Goal: Check status: Check status

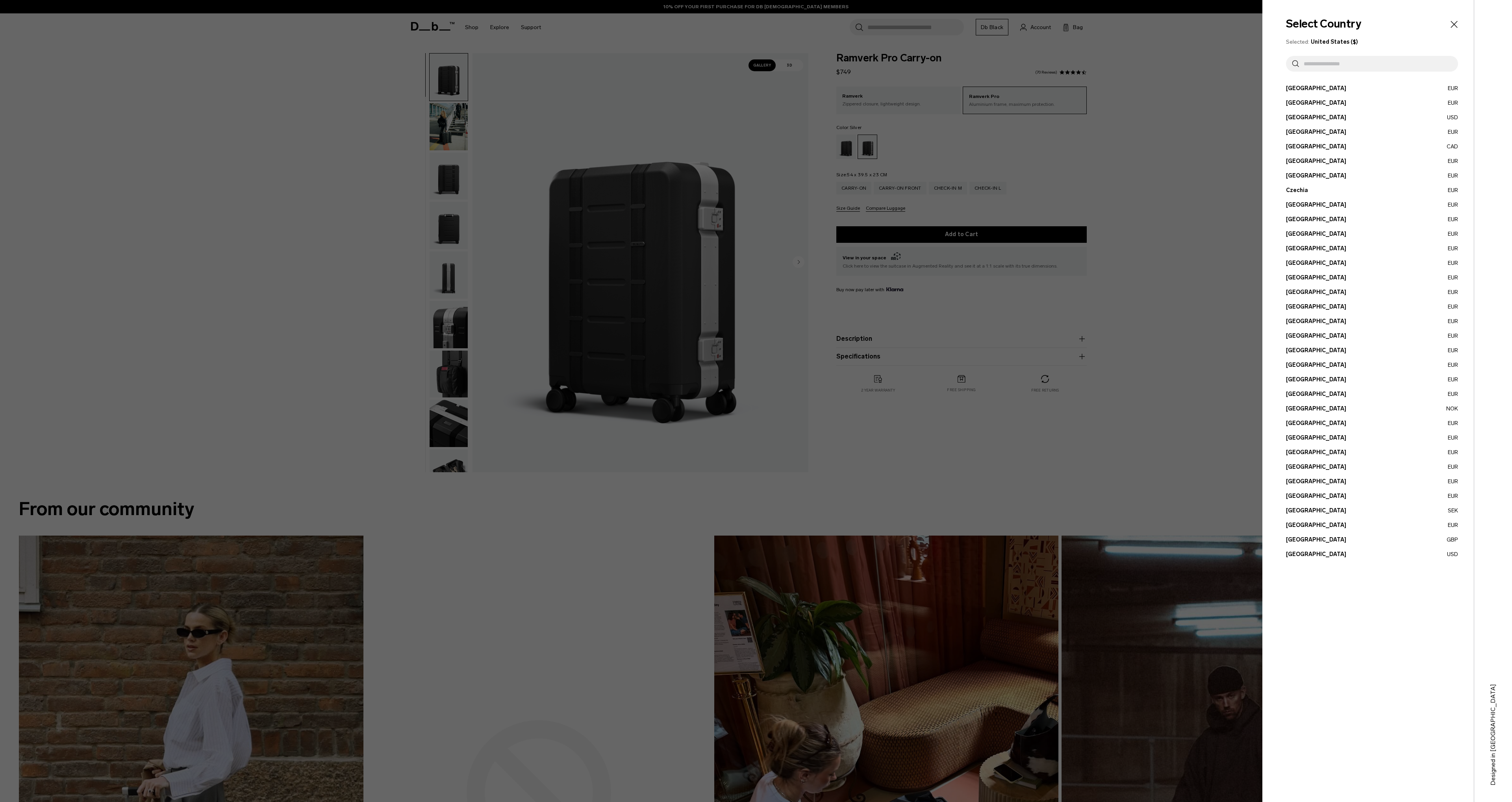
click at [1162, 86] on div at bounding box center [756, 401] width 1512 height 802
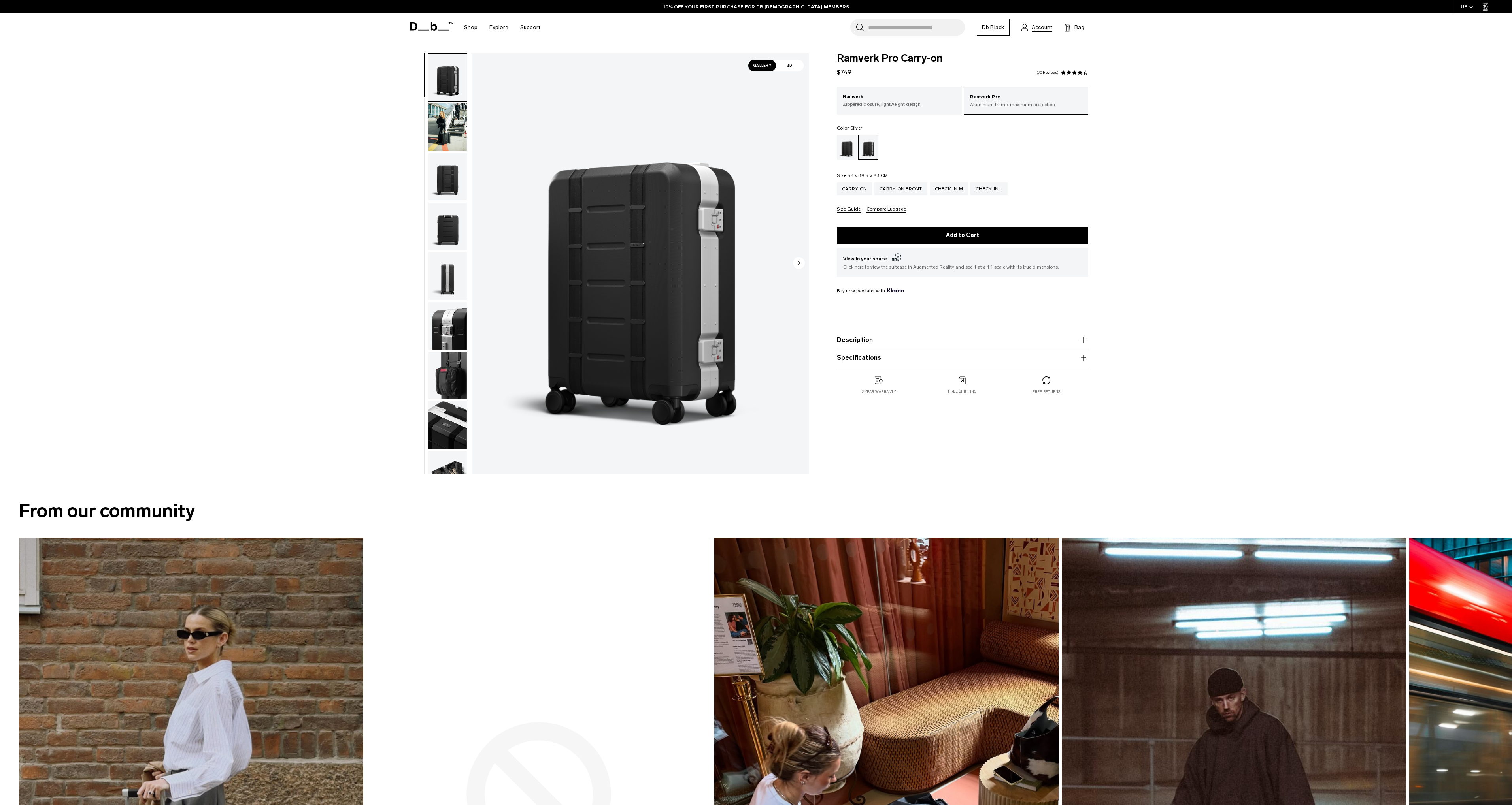
click at [1042, 29] on span "Account" at bounding box center [1042, 27] width 20 height 8
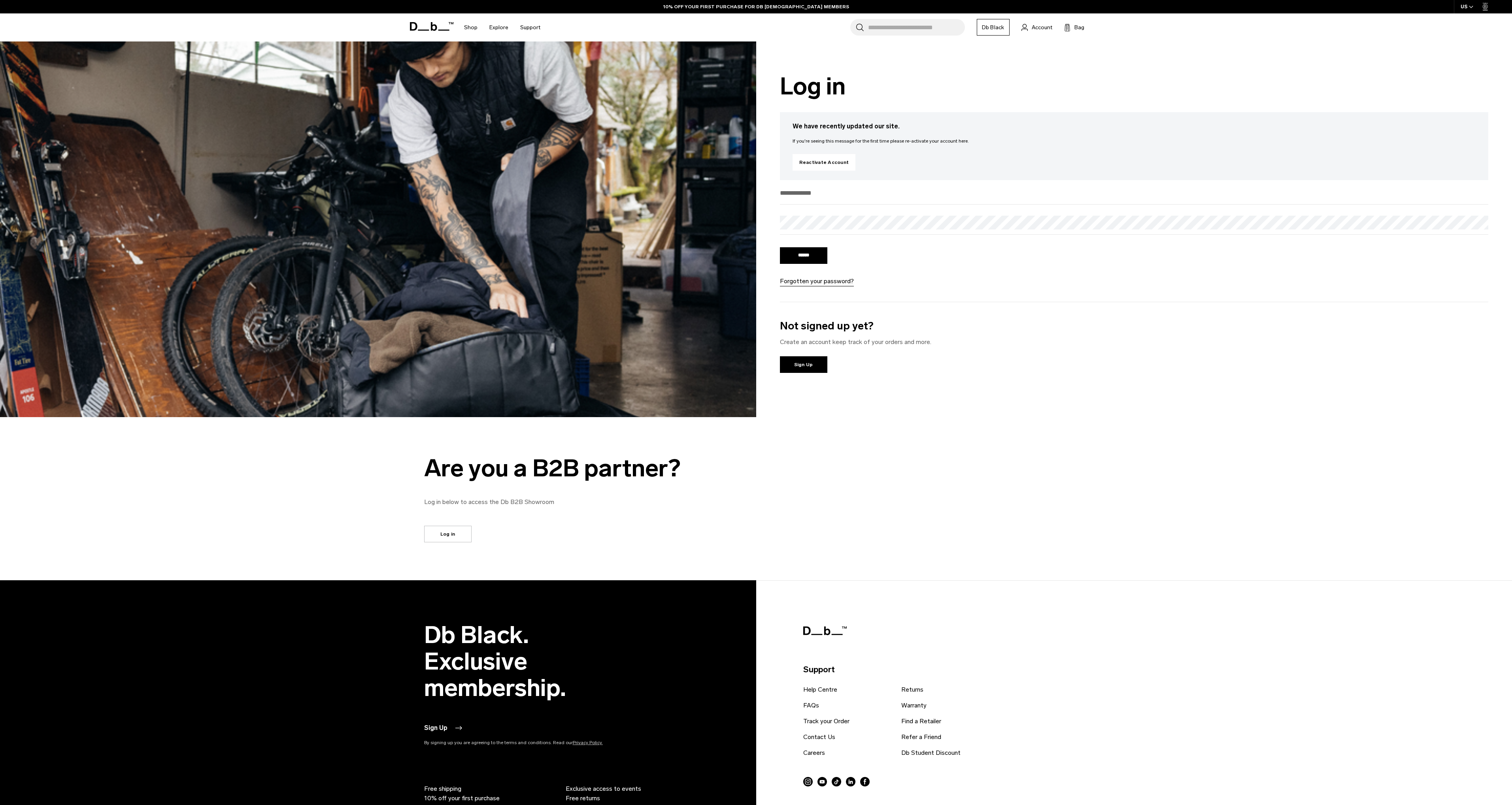
click at [817, 194] on input "email" at bounding box center [1134, 193] width 709 height 13
type input "**********"
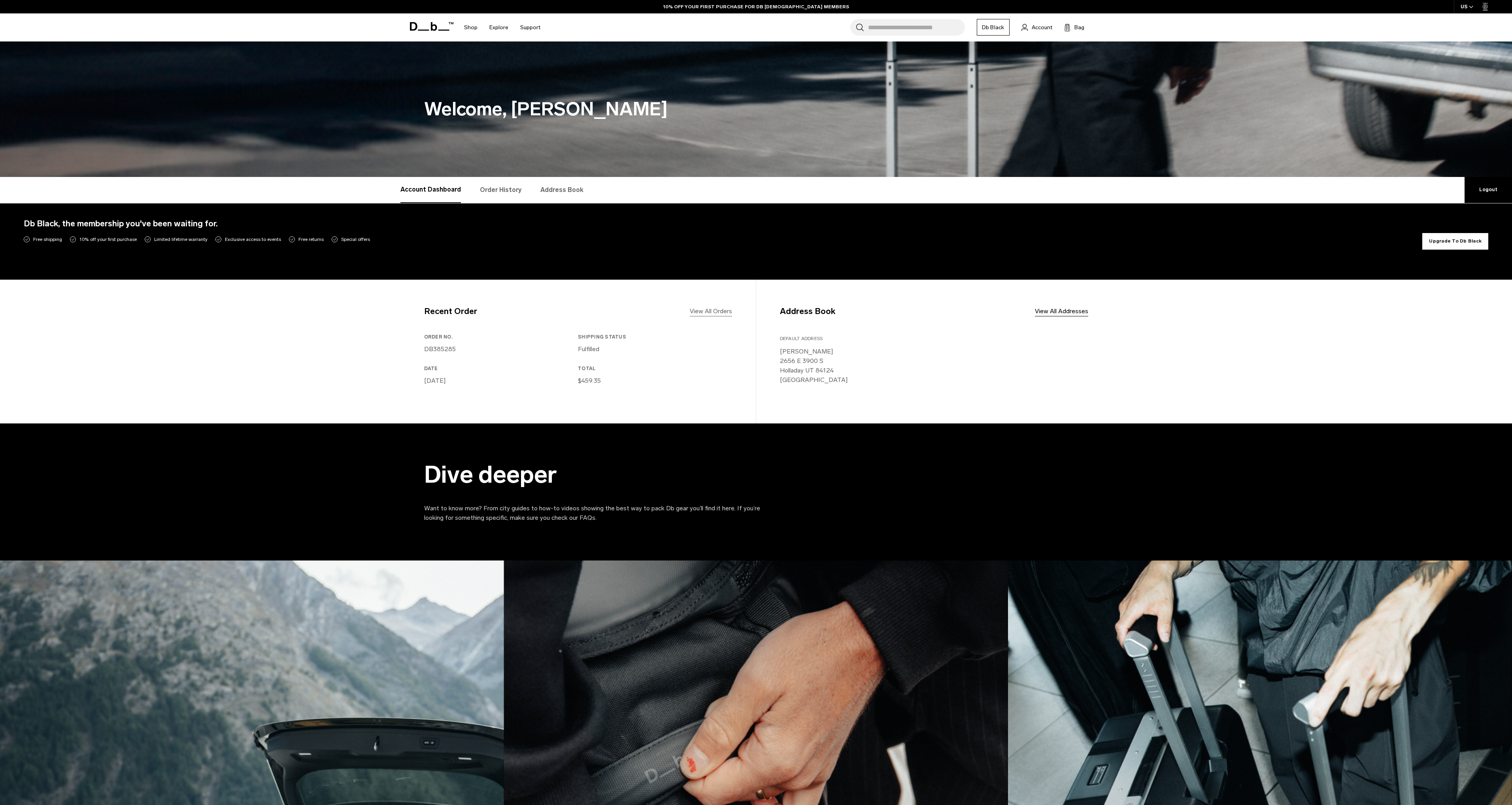
click at [702, 311] on link "View All Orders" at bounding box center [711, 311] width 42 height 9
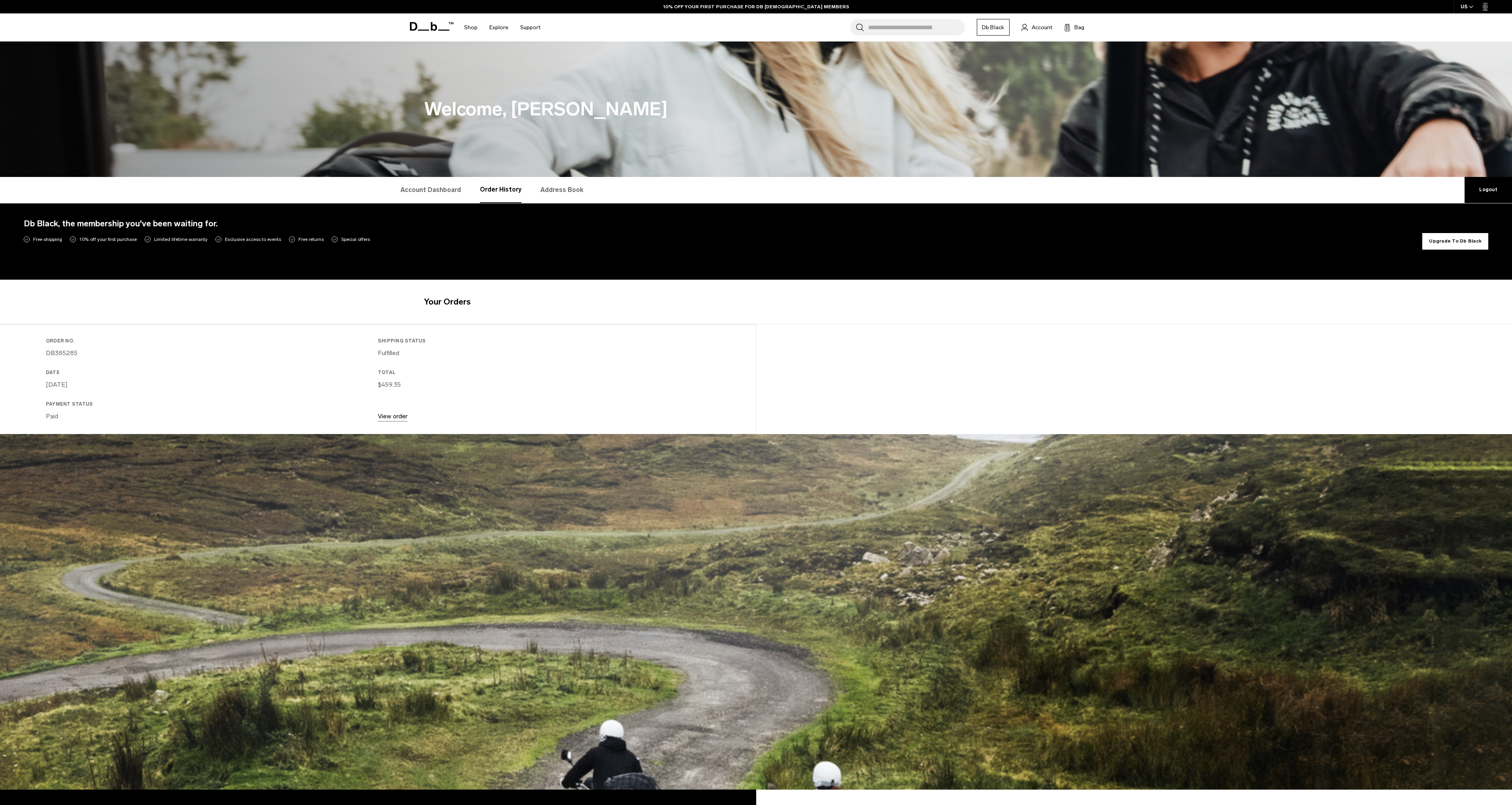
click at [388, 419] on link "View order" at bounding box center [393, 416] width 30 height 7
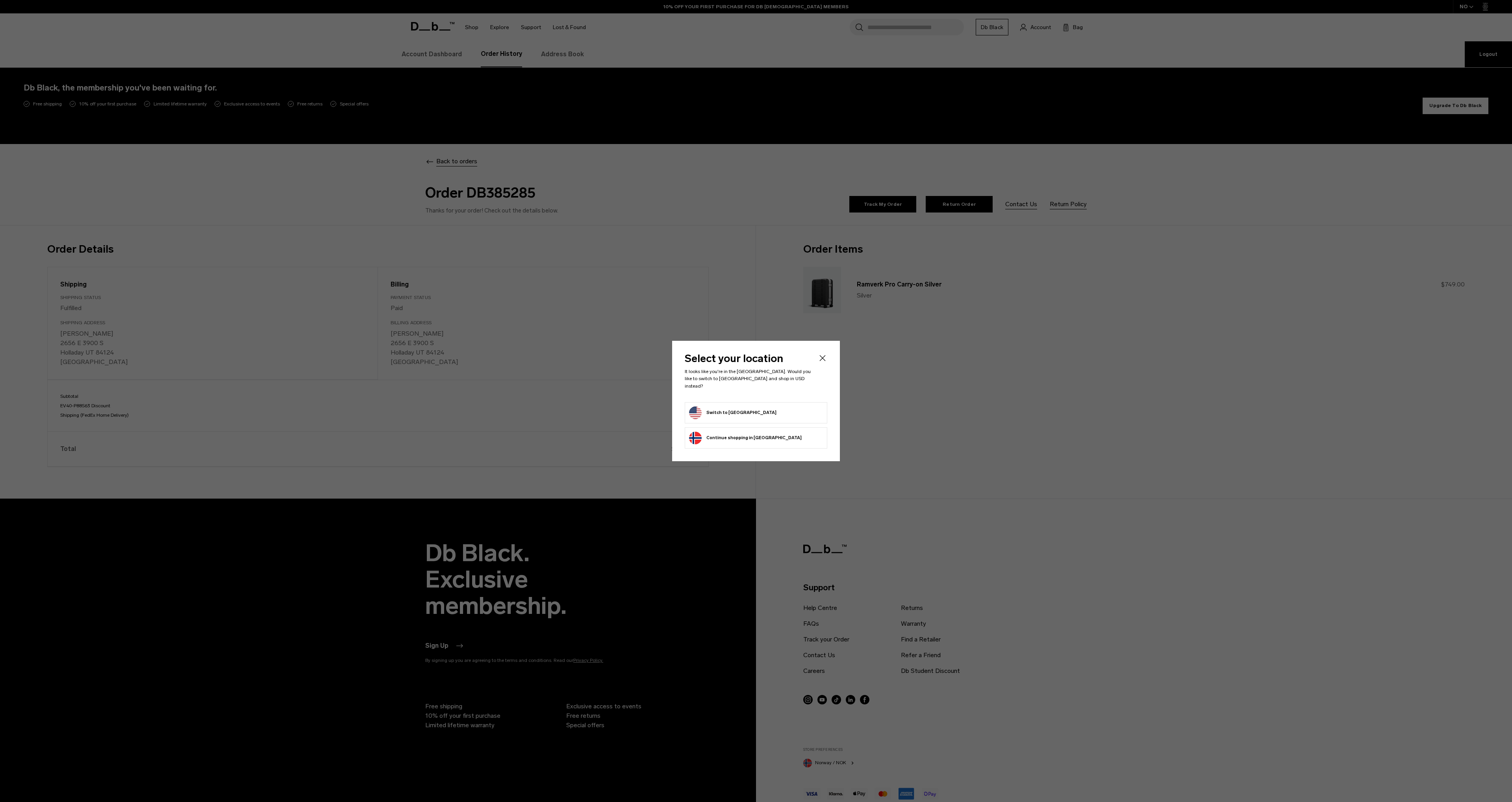
click at [747, 409] on button "Switch to [GEOGRAPHIC_DATA]" at bounding box center [733, 413] width 87 height 12
click at [728, 407] on button "Switch to [GEOGRAPHIC_DATA]" at bounding box center [733, 413] width 87 height 12
click at [538, 332] on div at bounding box center [756, 401] width 1512 height 802
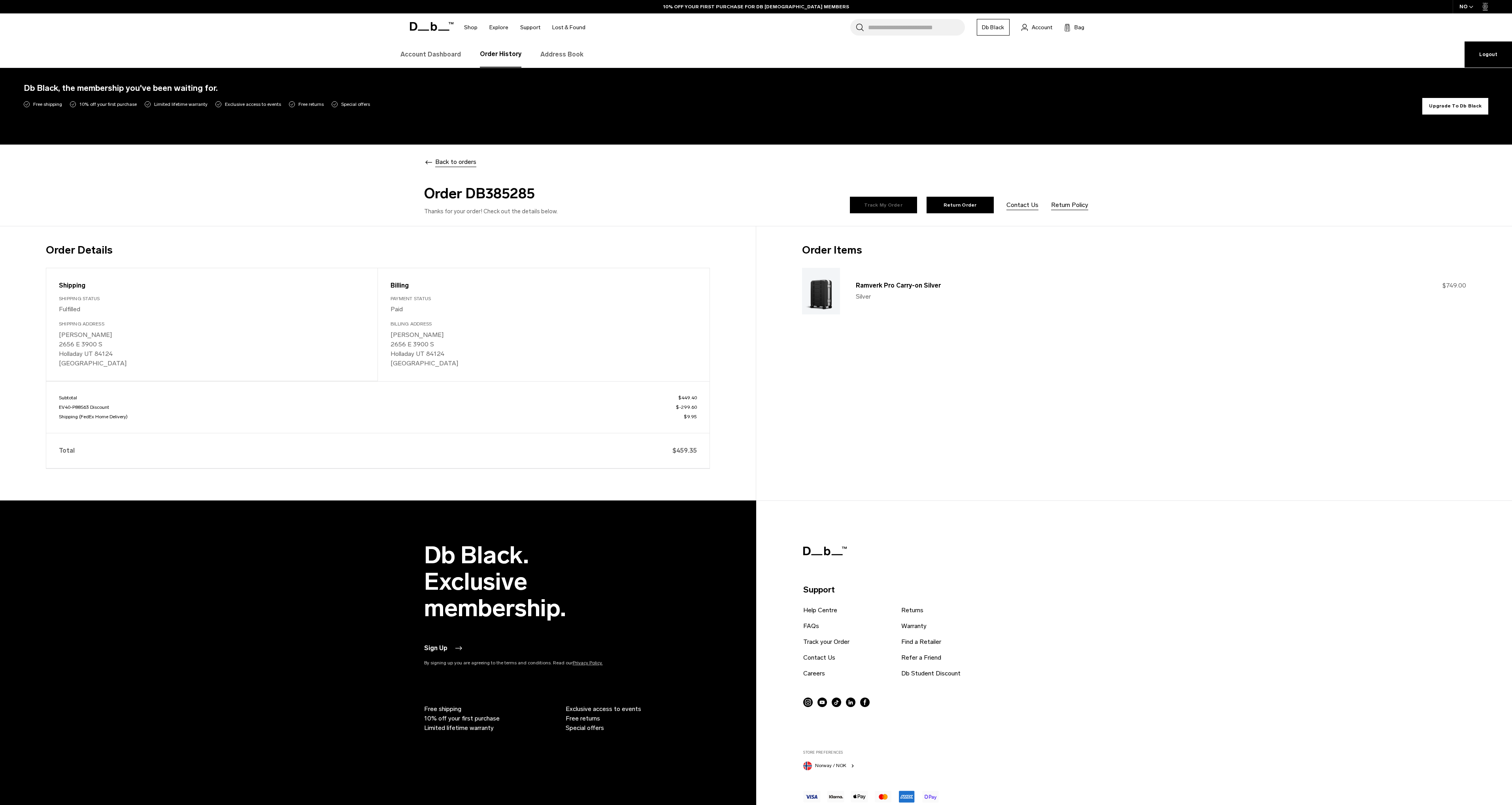
click at [888, 204] on link "Track My Order" at bounding box center [883, 204] width 67 height 17
click at [906, 208] on link "Track My Order" at bounding box center [883, 204] width 67 height 17
click at [462, 274] on div "Billing Payment Status Paid Billing Address Anthony Woo 2656 E 3900 S Holladay …" at bounding box center [543, 324] width 332 height 113
click at [448, 164] on span "Back to orders" at bounding box center [456, 162] width 41 height 9
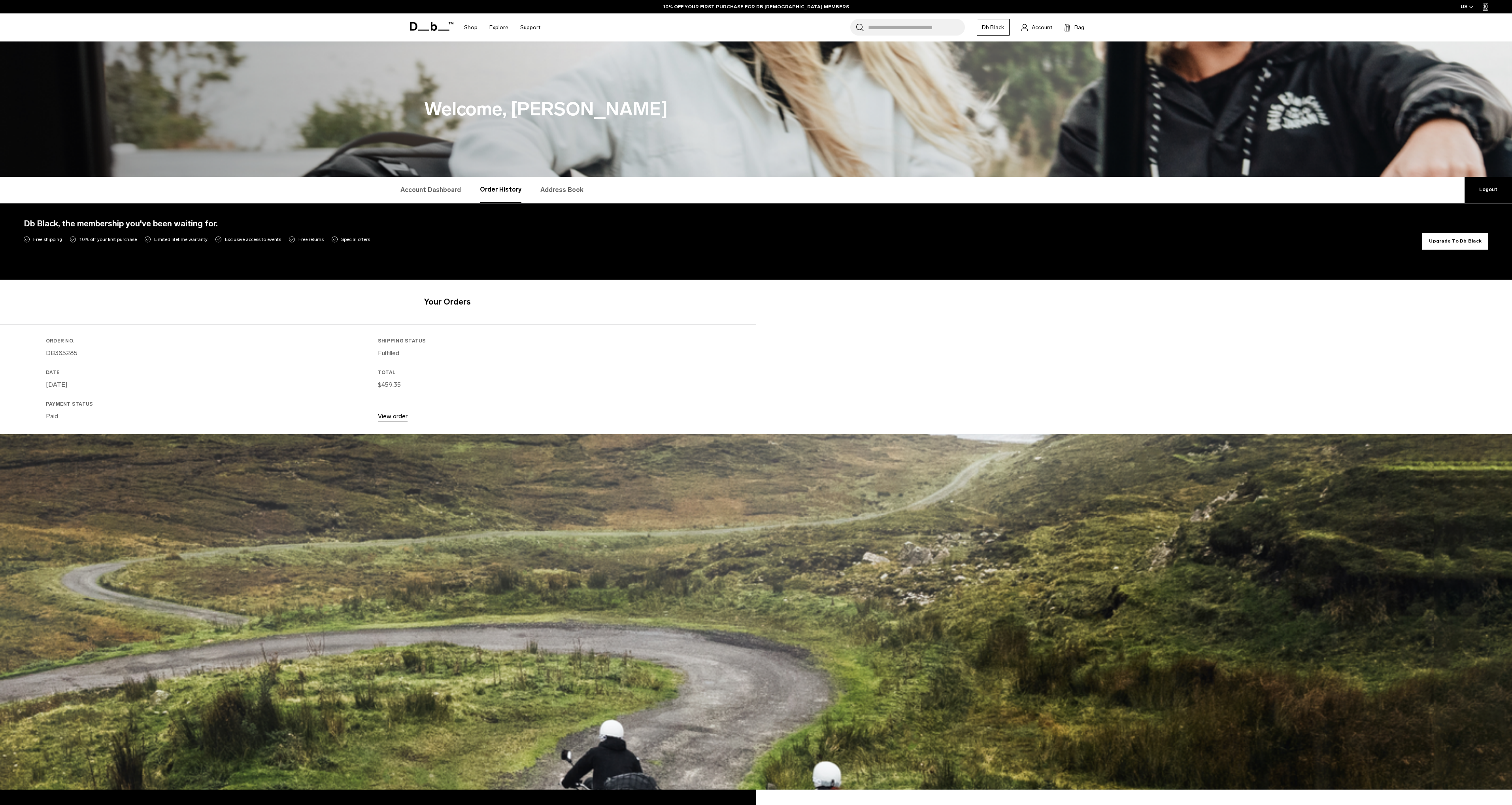
click at [385, 417] on link "View order" at bounding box center [393, 416] width 30 height 7
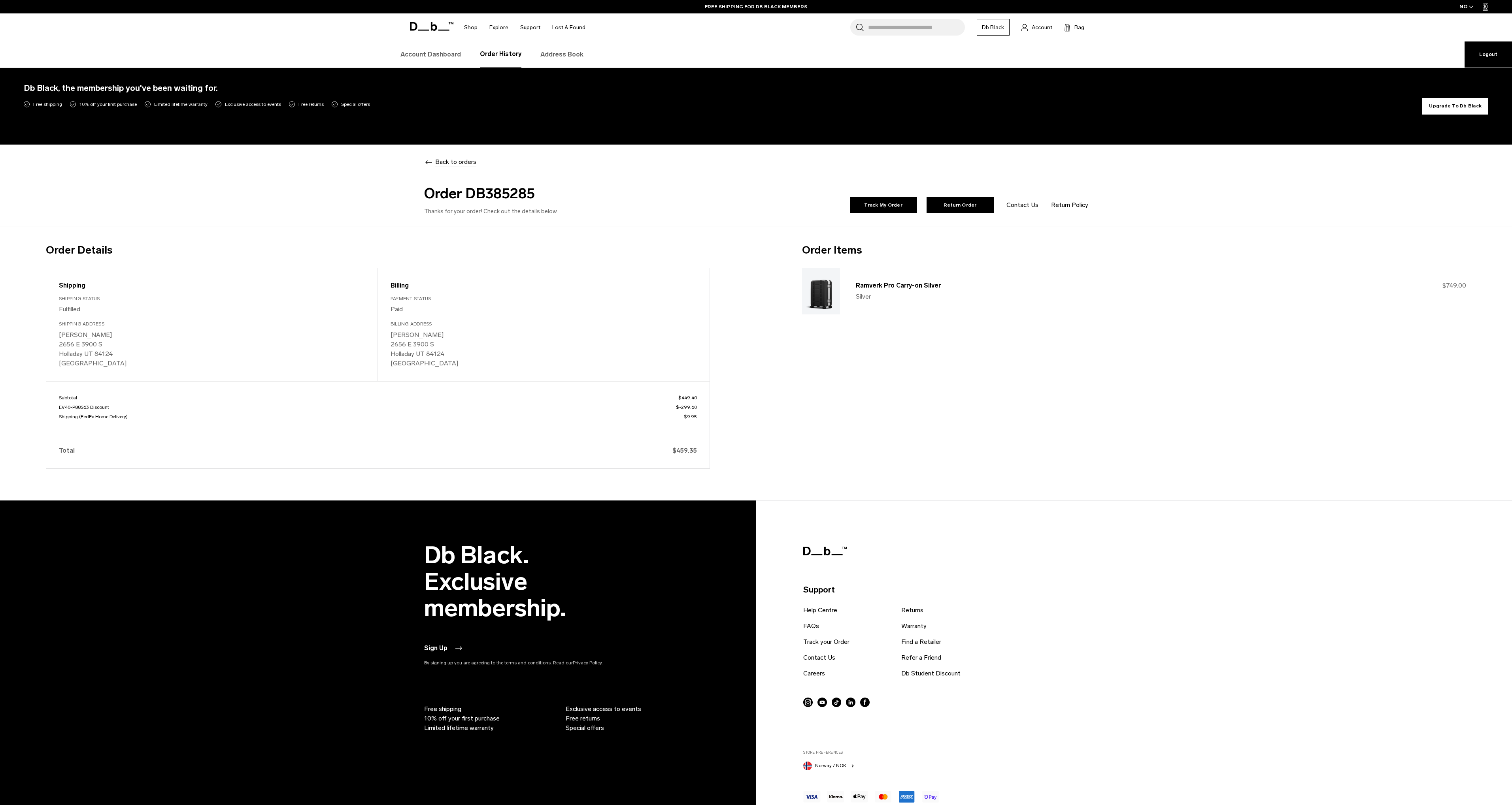
click at [84, 446] on p "Total $459.35" at bounding box center [378, 450] width 638 height 9
click at [877, 210] on link "Track My Order" at bounding box center [883, 204] width 67 height 17
click at [502, 196] on h2 "Order DB385285" at bounding box center [588, 193] width 329 height 22
copy h2 "DB385285"
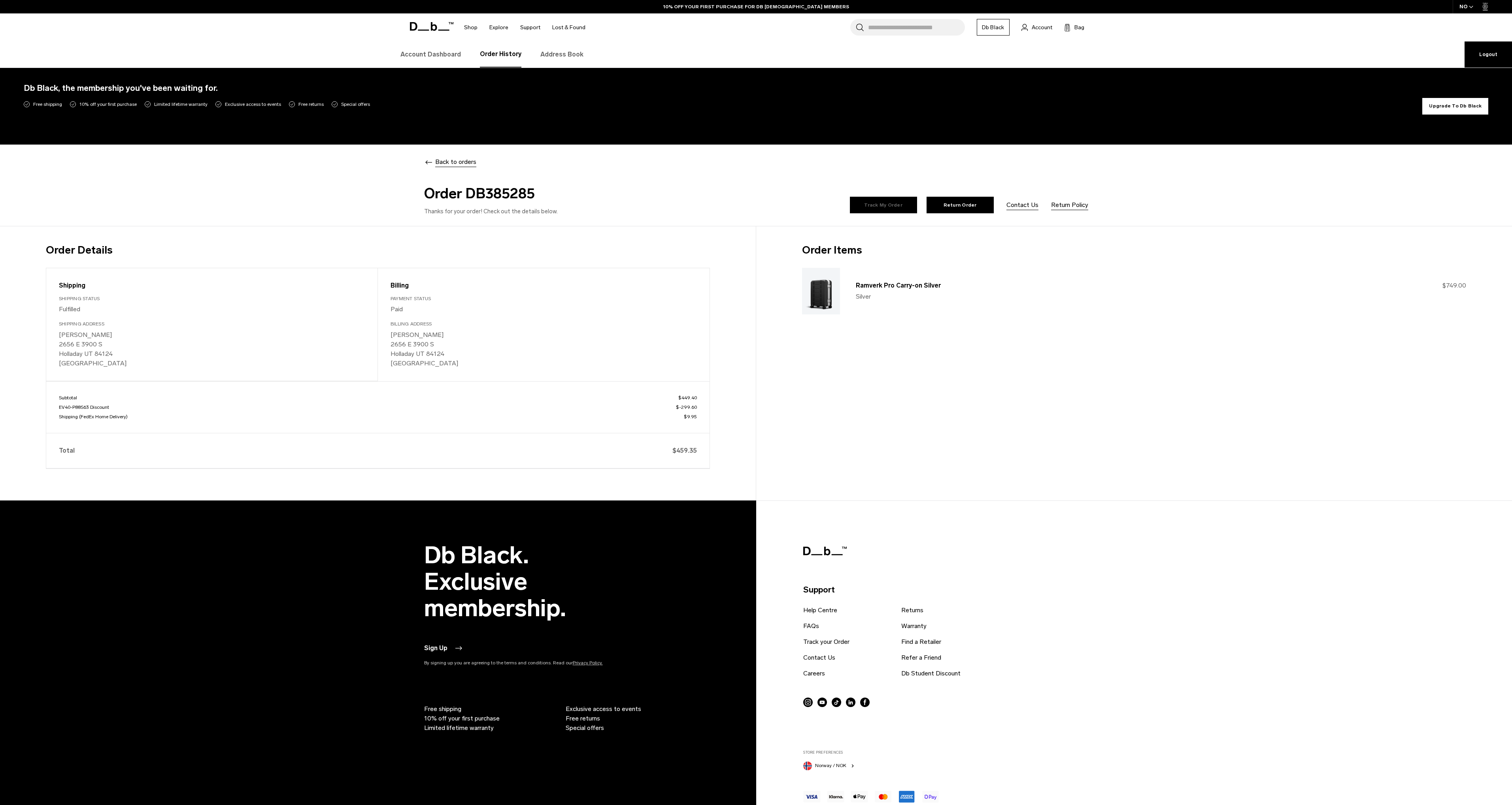
click at [910, 206] on link "Track My Order" at bounding box center [883, 204] width 67 height 17
